Goal: Transaction & Acquisition: Purchase product/service

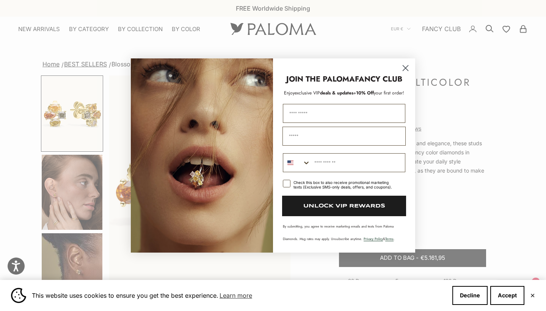
click at [406, 66] on circle "Close dialog" at bounding box center [406, 68] width 13 height 13
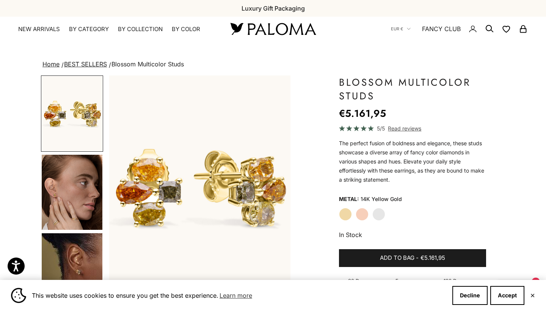
click at [56, 192] on img "Go to item 4" at bounding box center [72, 192] width 61 height 75
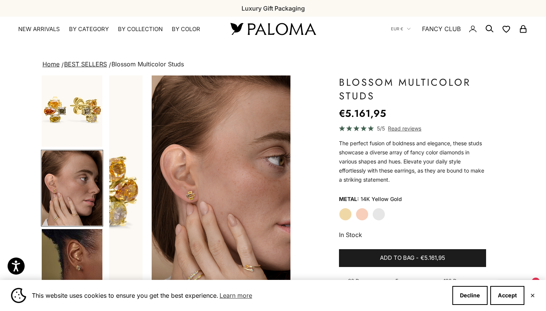
scroll to position [0, 190]
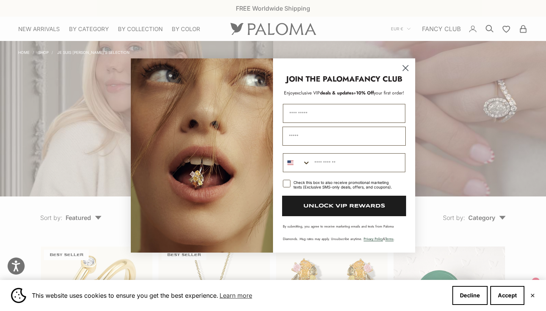
click at [406, 67] on circle "Close dialog" at bounding box center [406, 68] width 13 height 13
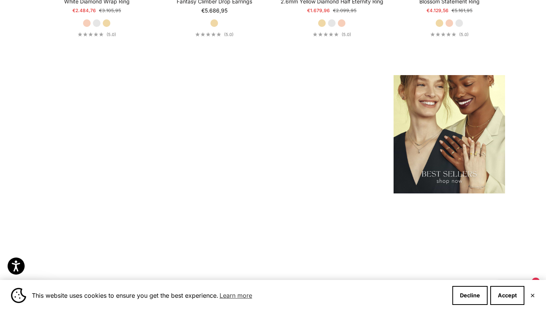
scroll to position [937, 0]
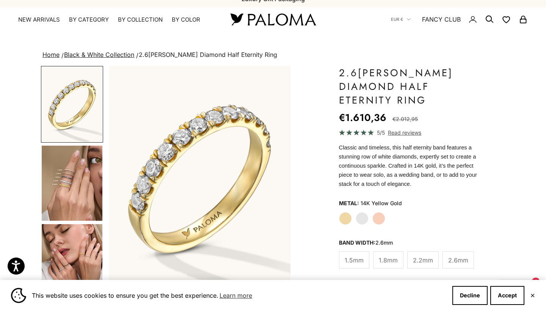
scroll to position [213, 0]
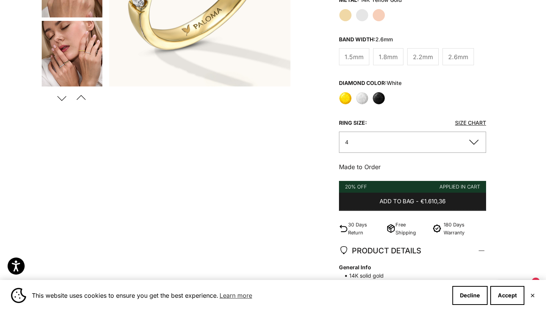
click at [425, 132] on button "4" at bounding box center [412, 142] width 147 height 21
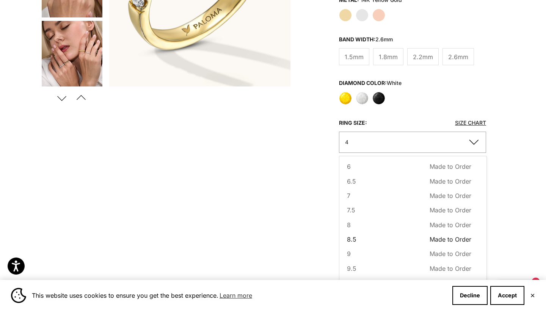
scroll to position [59, 0]
click at [435, 192] on span "Made to Order" at bounding box center [451, 197] width 42 height 10
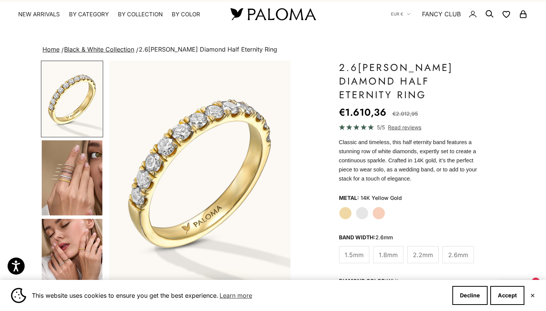
scroll to position [9, 0]
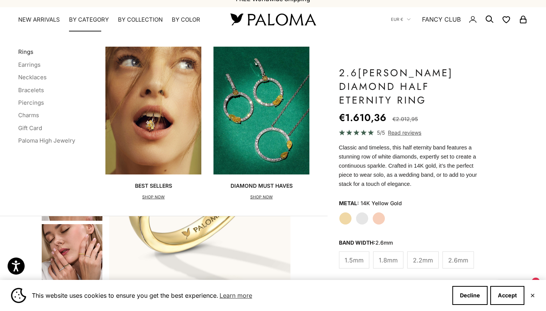
click at [28, 50] on link "Rings" at bounding box center [25, 51] width 15 height 7
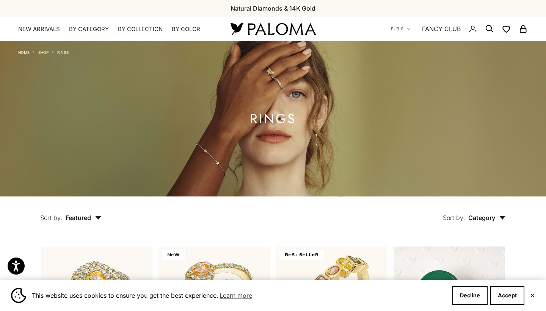
click at [477, 214] on span "Category" at bounding box center [488, 218] width 38 height 8
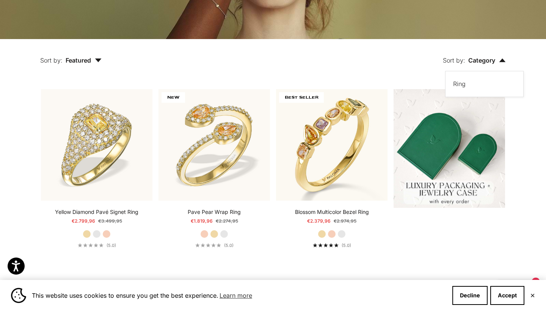
scroll to position [157, 0]
click at [485, 59] on span "Category" at bounding box center [488, 61] width 38 height 8
click at [87, 58] on span "Featured" at bounding box center [84, 61] width 36 height 8
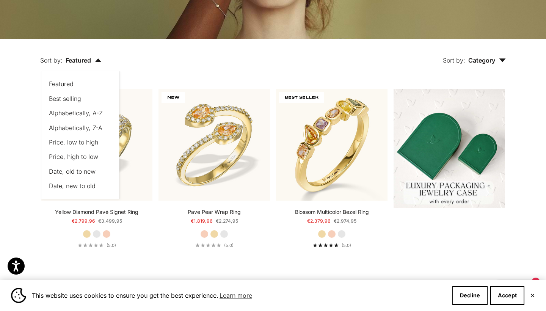
click at [91, 141] on span "Price, low to high" at bounding box center [73, 142] width 49 height 8
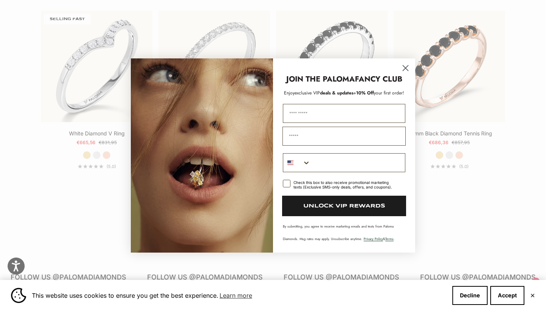
scroll to position [830, 0]
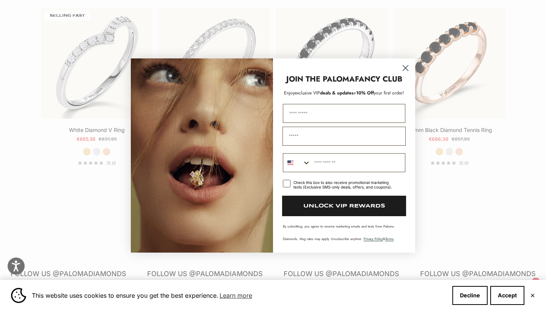
click at [405, 69] on icon "Close dialog" at bounding box center [405, 68] width 5 height 5
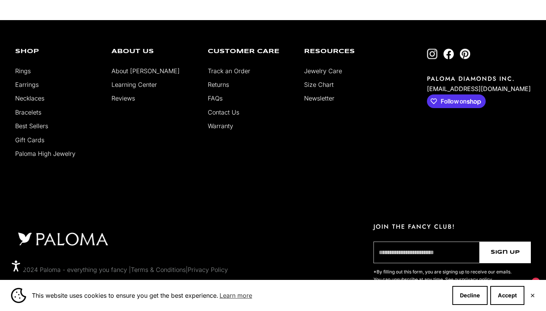
scroll to position [1212, 0]
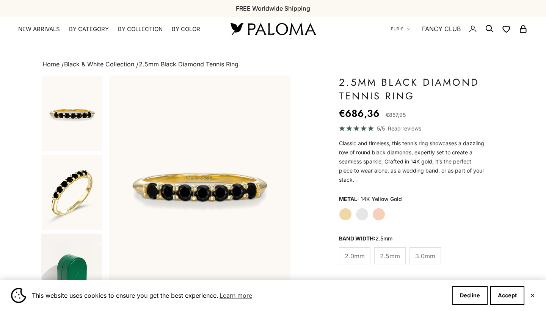
click at [66, 302] on button "Next" at bounding box center [61, 310] width 17 height 17
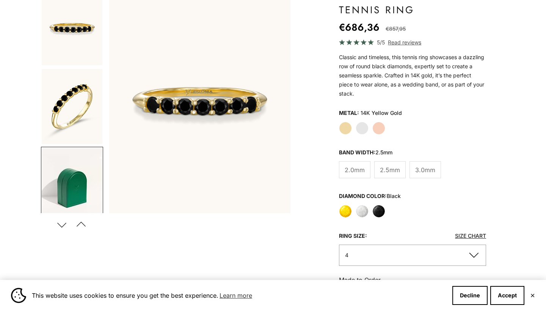
scroll to position [240, 0]
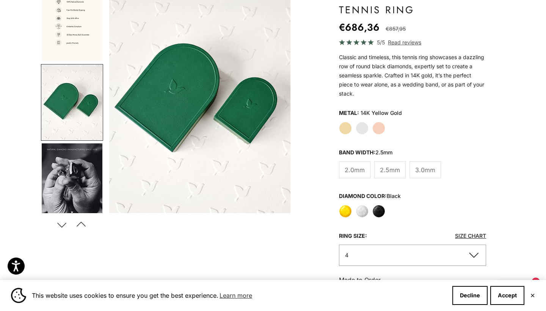
click at [66, 223] on button "Next" at bounding box center [61, 224] width 17 height 17
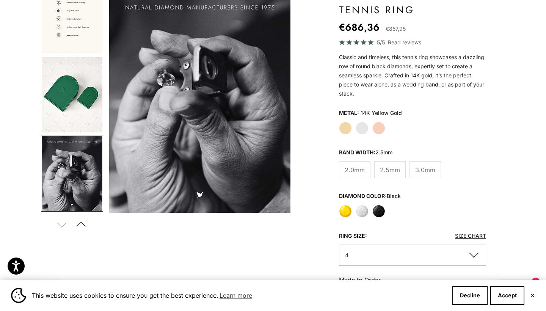
scroll to position [247, 0]
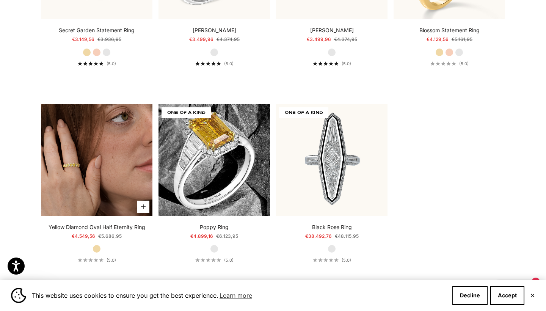
scroll to position [3385, 0]
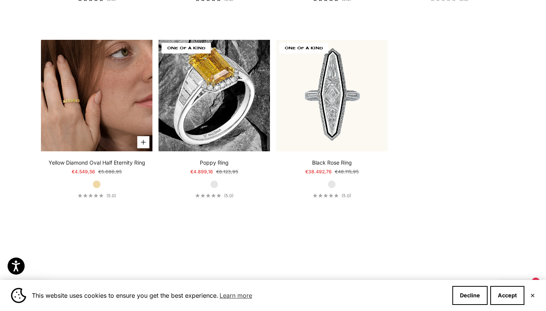
click at [96, 78] on img at bounding box center [97, 96] width 112 height 112
